Goal: Transaction & Acquisition: Purchase product/service

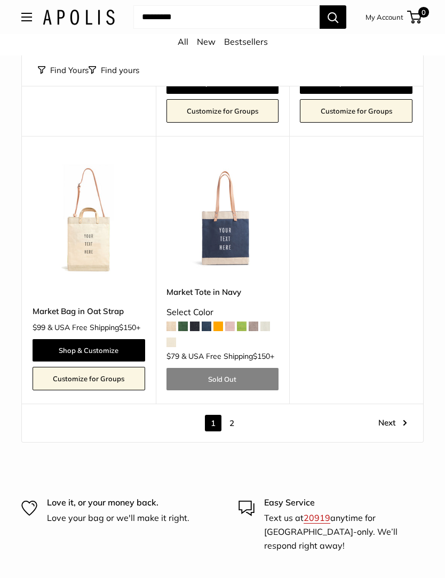
scroll to position [4479, 0]
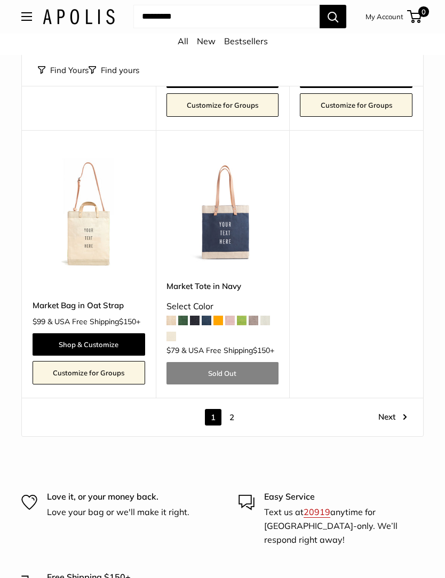
click at [235, 410] on link "2" at bounding box center [232, 418] width 17 height 17
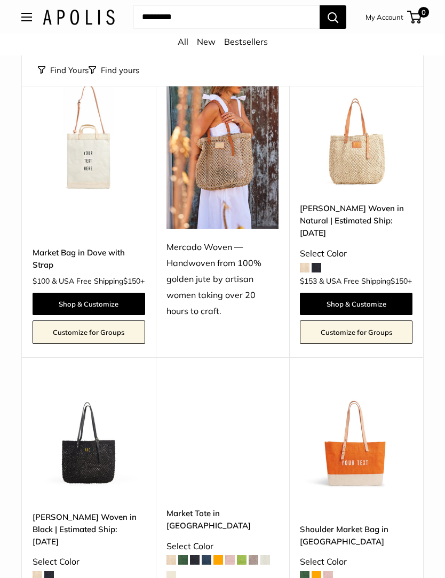
scroll to position [424, 0]
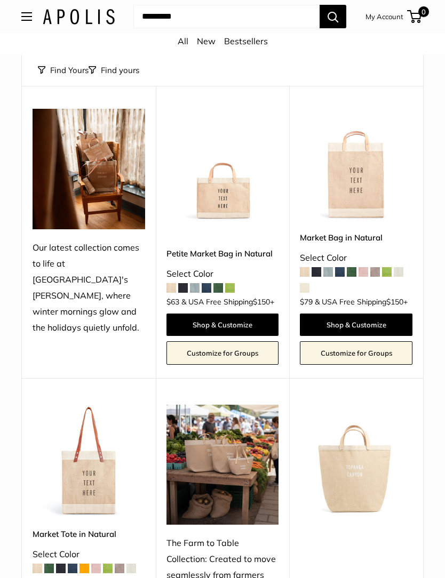
scroll to position [49, 0]
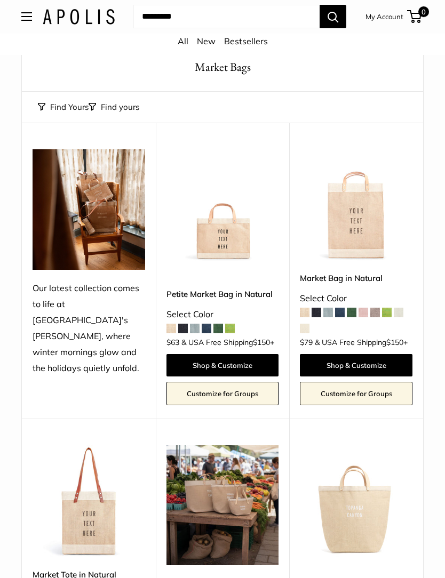
click at [190, 197] on img at bounding box center [222, 206] width 113 height 113
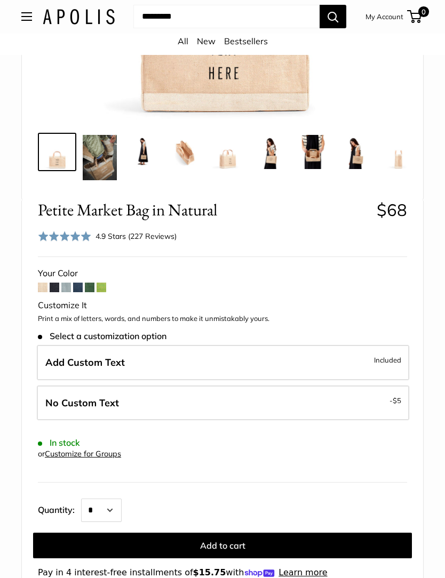
scroll to position [358, 0]
click at [70, 286] on span at bounding box center [66, 288] width 10 height 10
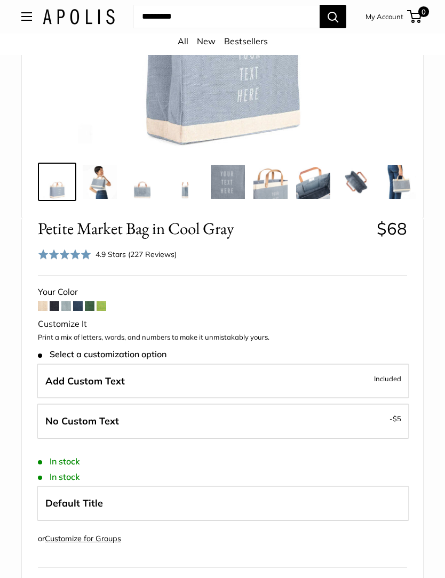
scroll to position [356, 0]
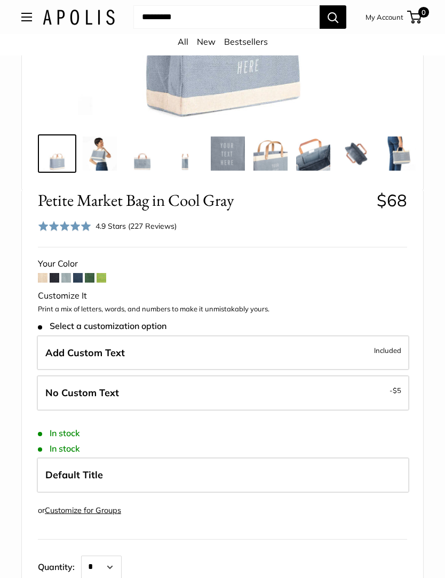
click at [80, 277] on span at bounding box center [78, 278] width 10 height 10
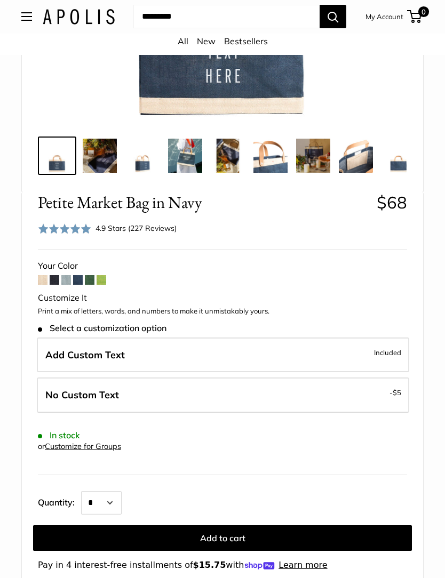
scroll to position [339, 0]
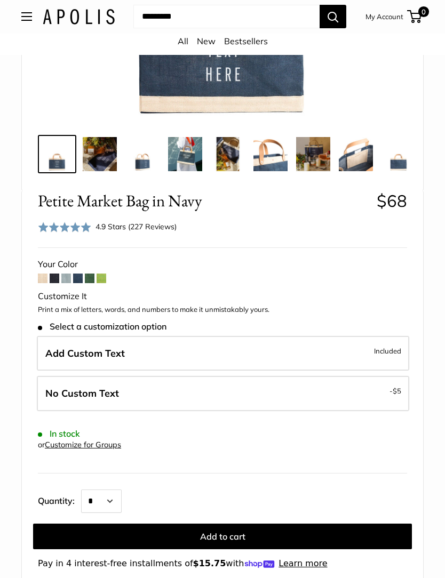
click at [257, 352] on label "Add Custom Text Included" at bounding box center [223, 354] width 372 height 35
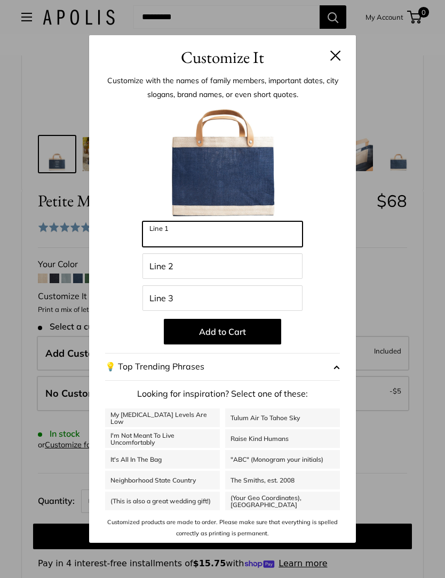
click at [257, 247] on input "Line 1" at bounding box center [222, 234] width 160 height 26
type input "****"
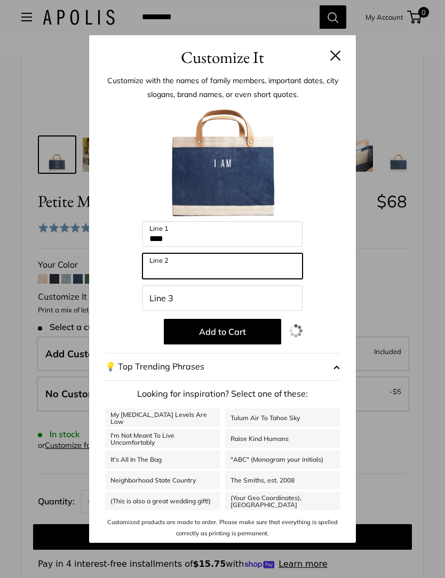
click at [235, 279] on input "Line 2" at bounding box center [222, 266] width 160 height 26
type input "*******"
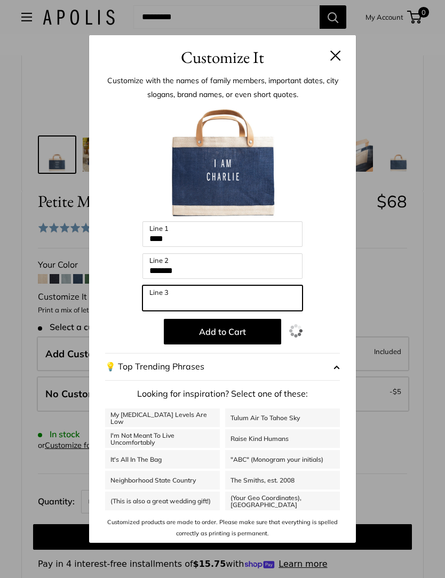
click at [220, 308] on input "Line 3" at bounding box center [222, 298] width 160 height 26
type input "****"
click at [333, 61] on button at bounding box center [335, 55] width 11 height 11
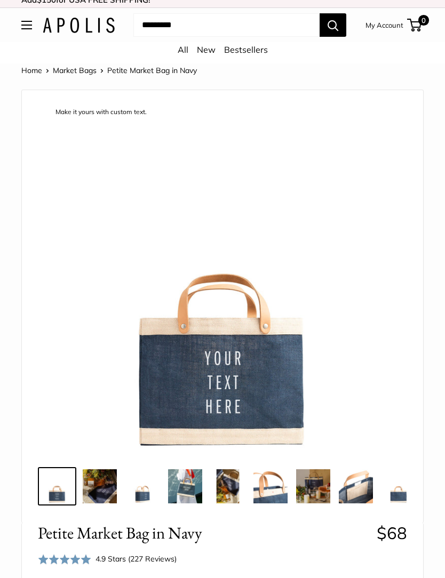
scroll to position [0, 0]
